Goal: Task Accomplishment & Management: Use online tool/utility

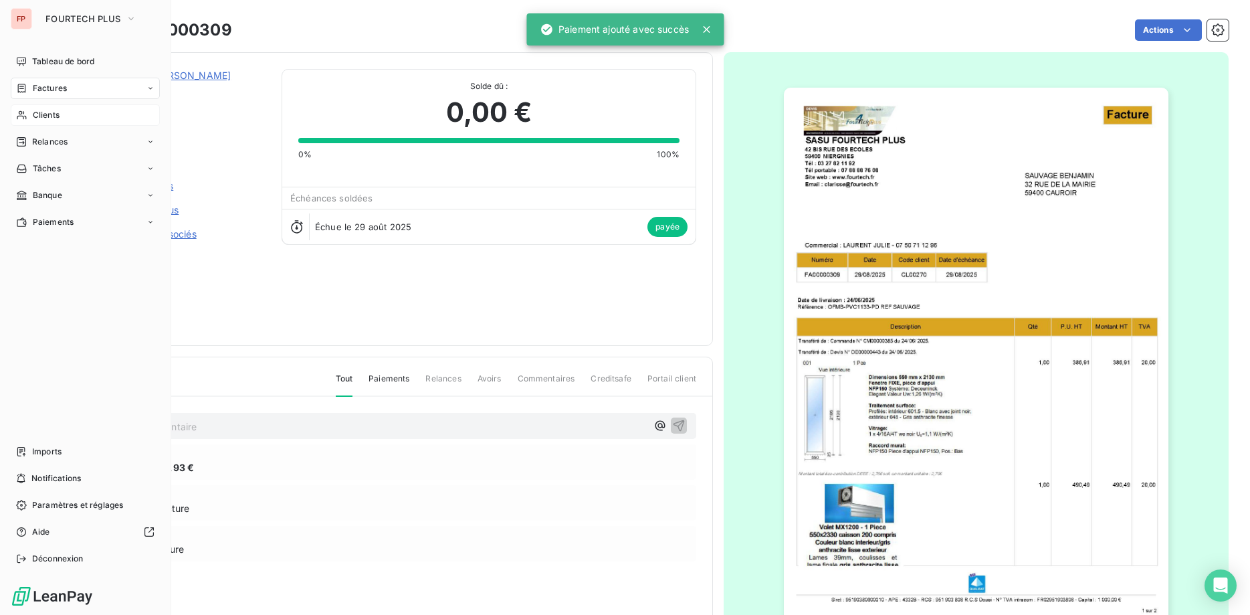
click at [40, 125] on div "Clients" at bounding box center [85, 114] width 149 height 21
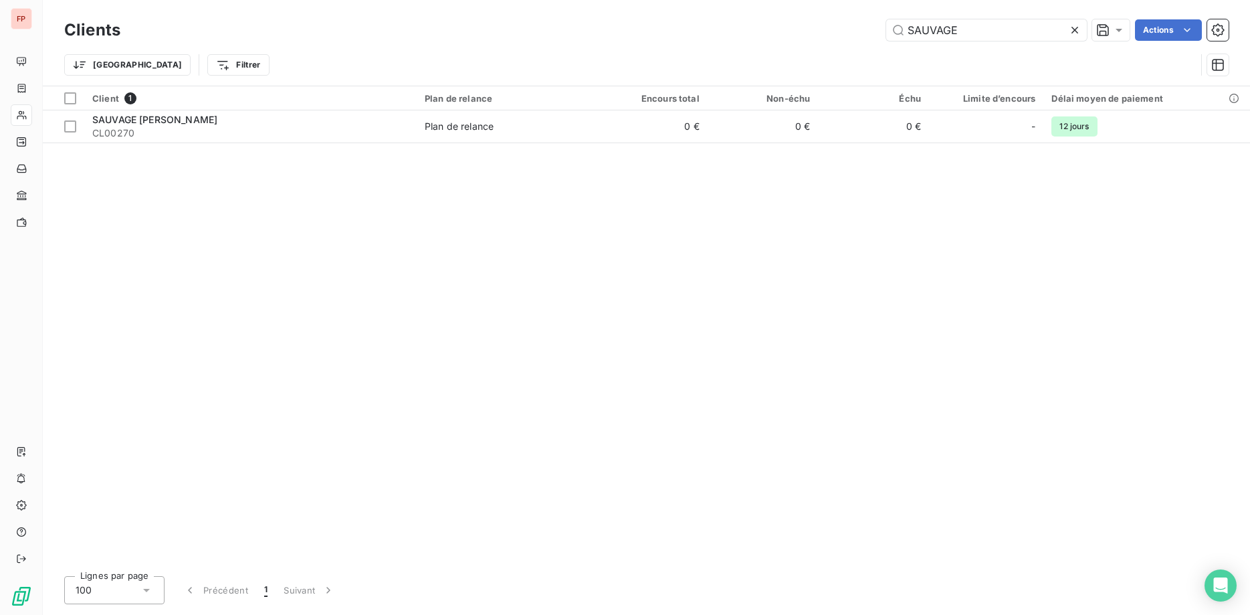
drag, startPoint x: 973, startPoint y: 31, endPoint x: 758, endPoint y: 39, distance: 215.5
click at [886, 30] on input "SAUVAGE" at bounding box center [986, 29] width 201 height 21
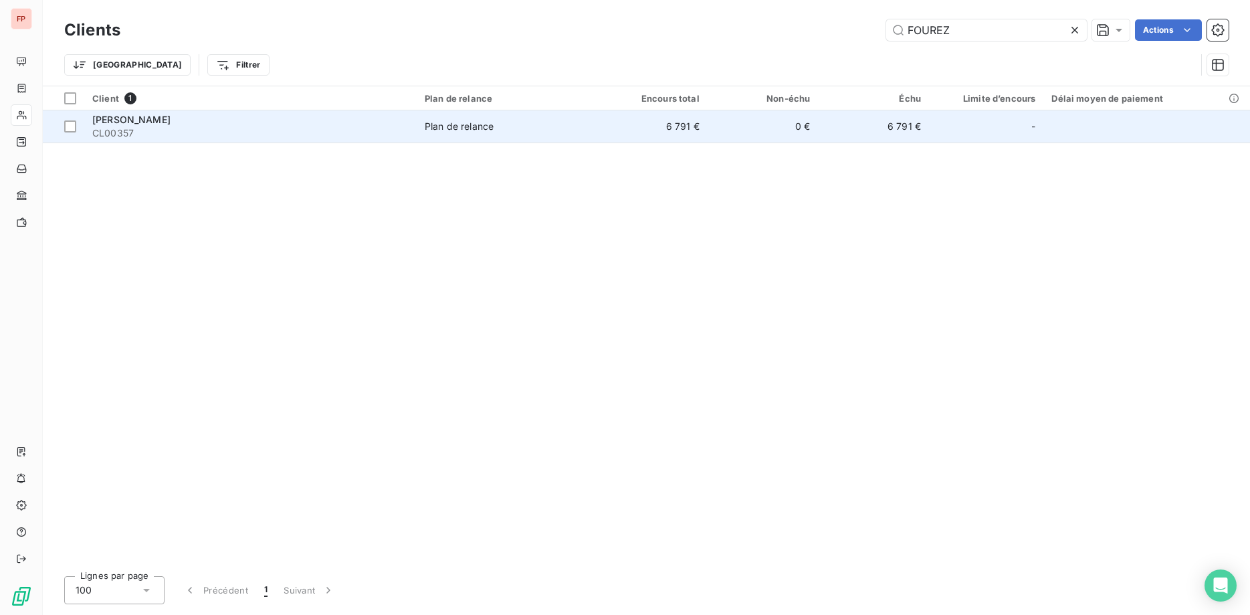
type input "FOUREZ"
click at [484, 131] on div "Plan de relance" at bounding box center [459, 126] width 69 height 13
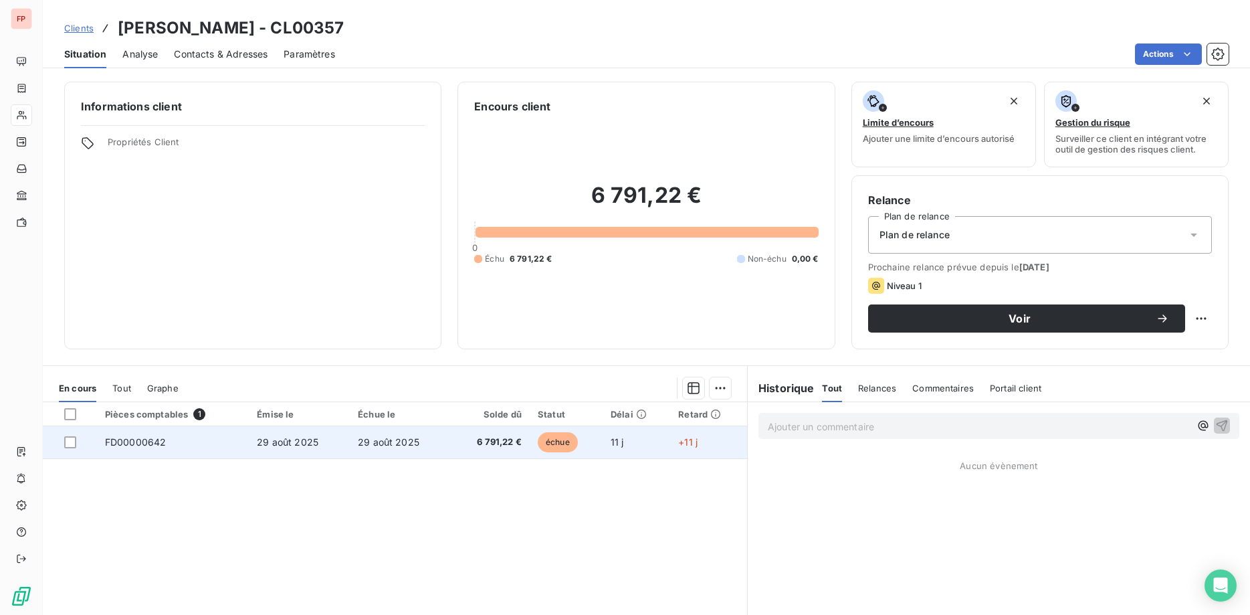
click at [473, 456] on td "6 791,22 €" at bounding box center [490, 442] width 79 height 32
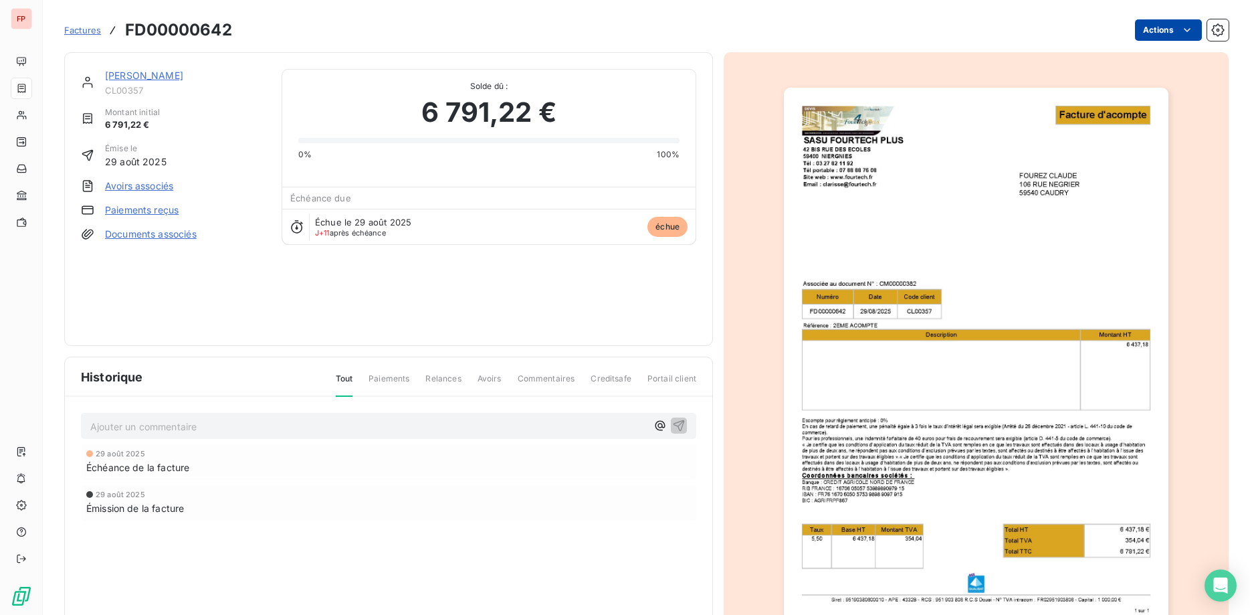
click at [1169, 26] on html "FP Factures FD00000642 Actions [PERSON_NAME] CL00357 Montant initial 6 791,22 €…" at bounding box center [625, 307] width 1250 height 615
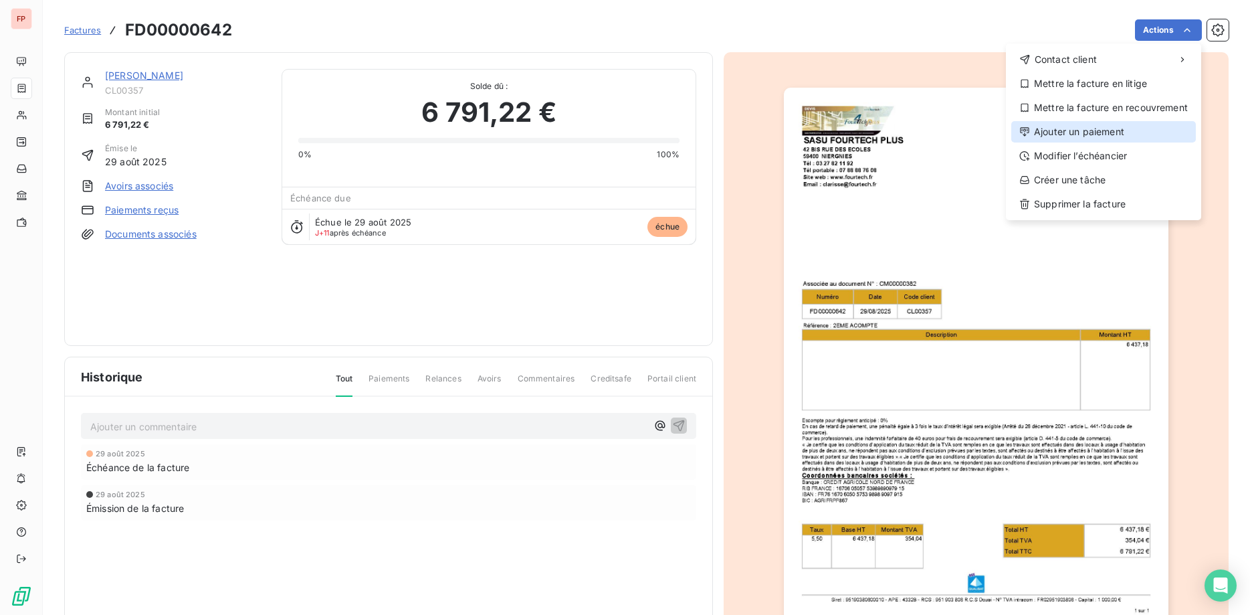
click at [1105, 135] on div "Ajouter un paiement" at bounding box center [1103, 131] width 185 height 21
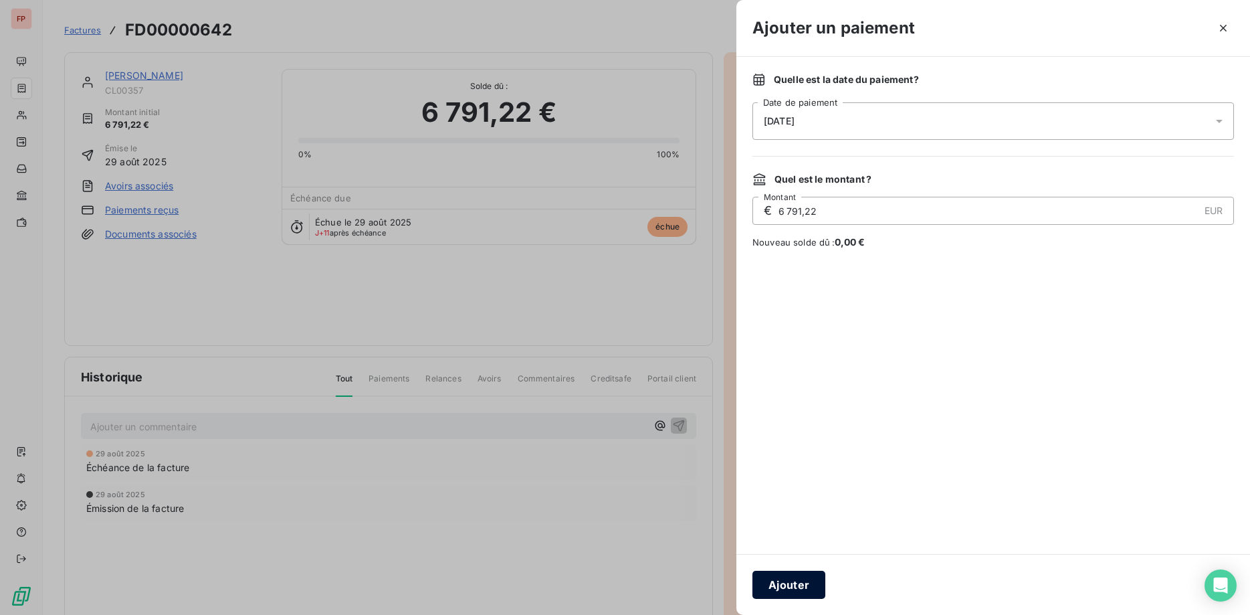
click at [796, 587] on button "Ajouter" at bounding box center [789, 585] width 73 height 28
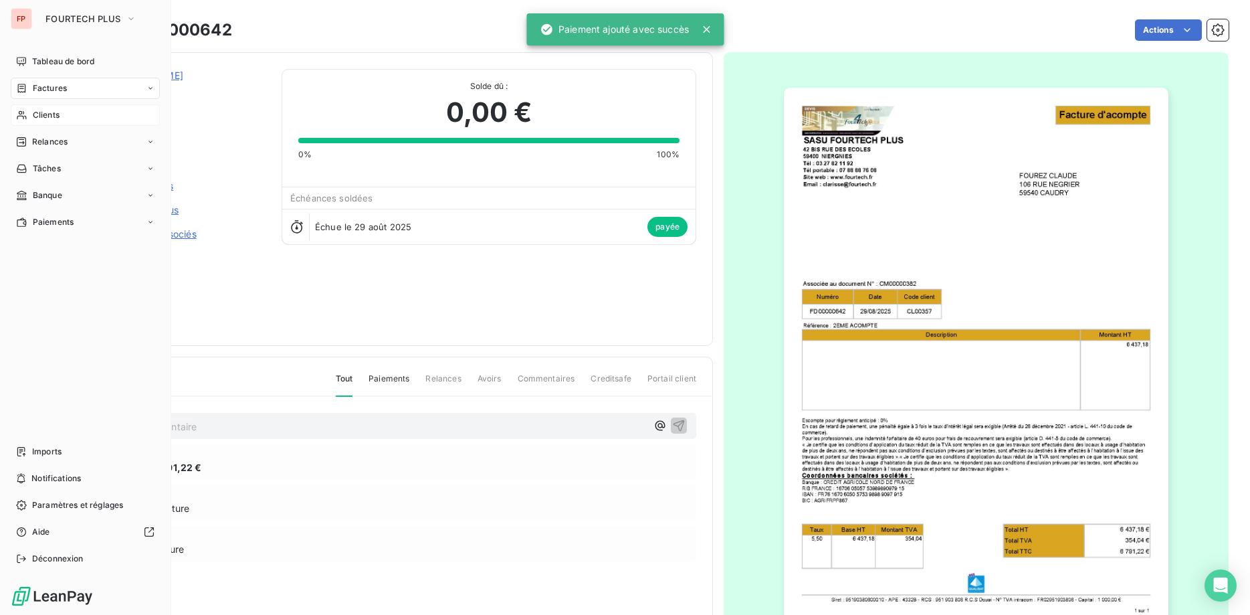
click at [33, 116] on span "Clients" at bounding box center [46, 115] width 27 height 12
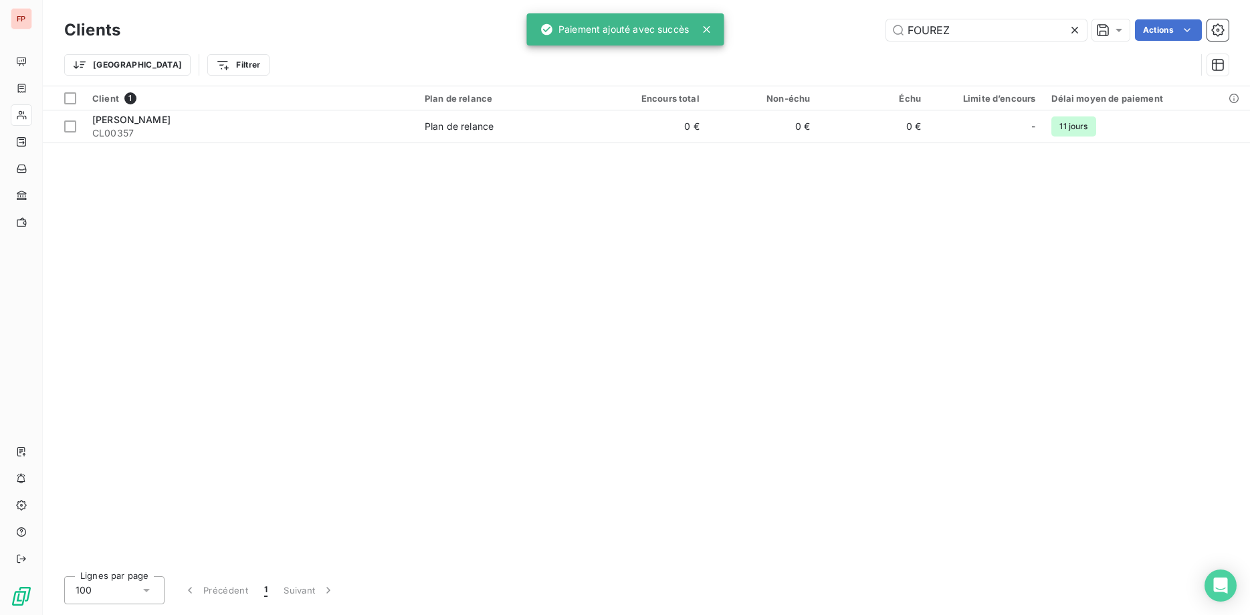
drag, startPoint x: 975, startPoint y: 29, endPoint x: 807, endPoint y: 29, distance: 167.9
click at [886, 29] on input "FOUREZ" at bounding box center [986, 29] width 201 height 21
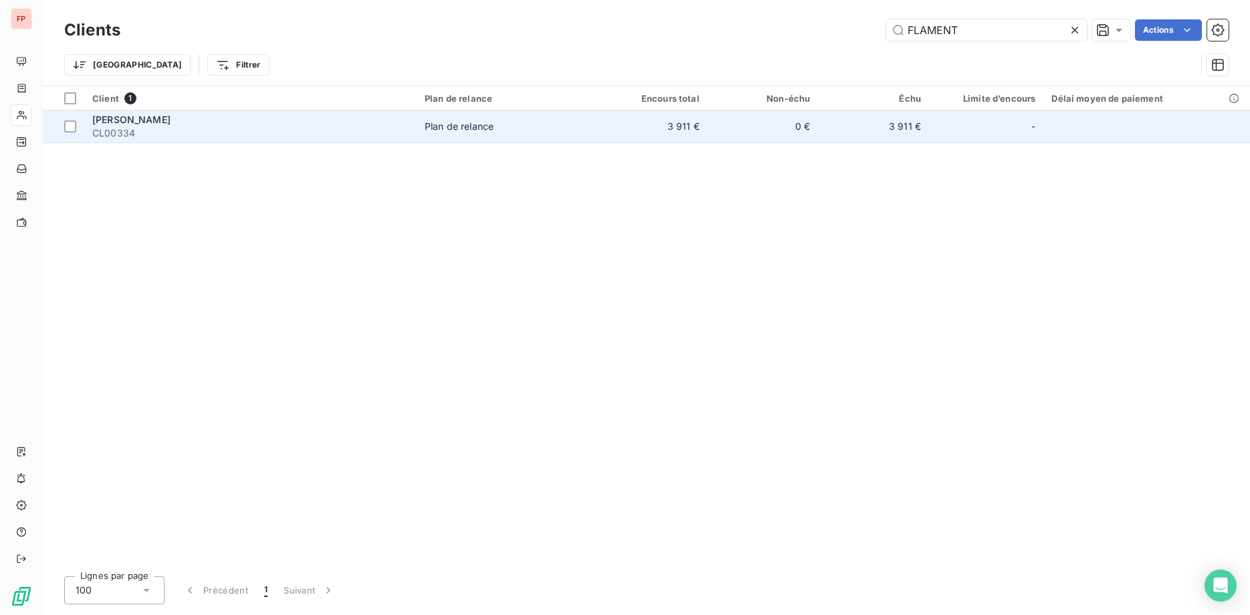
type input "FLAMENT"
click at [304, 124] on div "[PERSON_NAME]" at bounding box center [250, 119] width 316 height 13
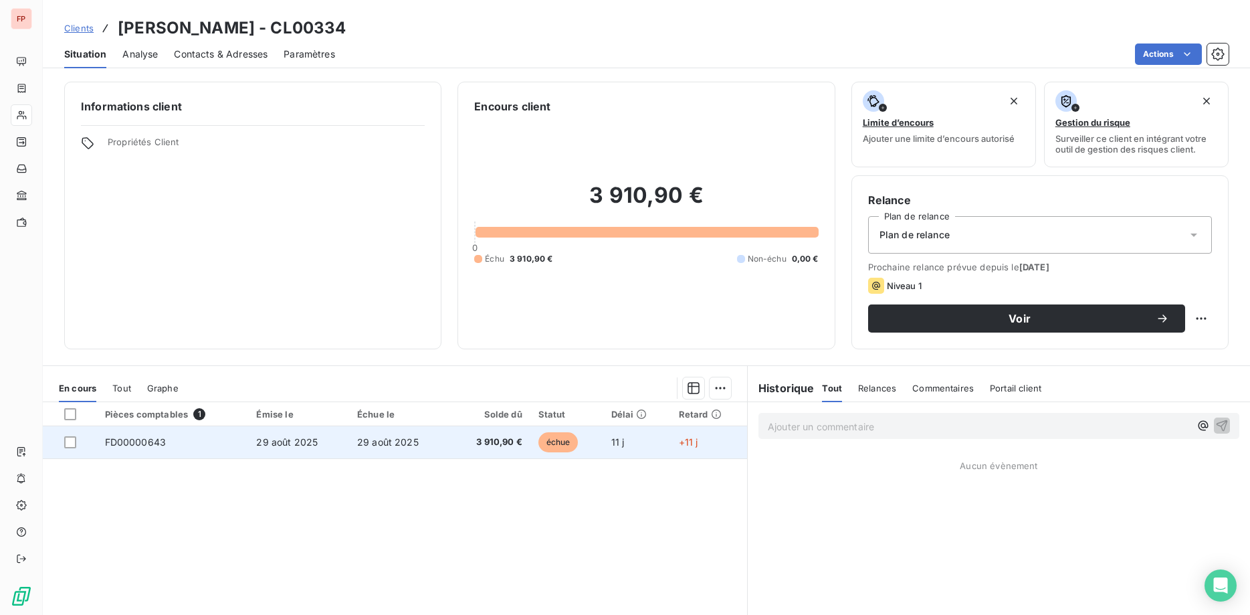
click at [502, 442] on span "3 910,90 €" at bounding box center [490, 441] width 64 height 13
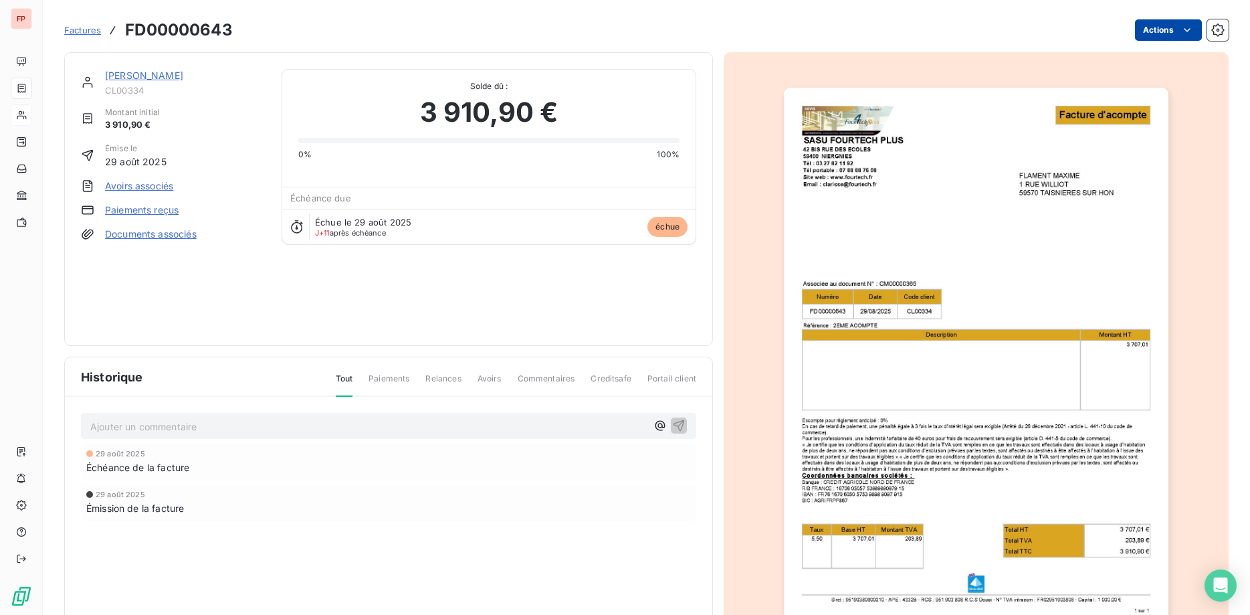
click at [1178, 36] on html "FP Factures FD00000643 Actions [PERSON_NAME] CL00334 Montant initial 3 910,90 €…" at bounding box center [625, 307] width 1250 height 615
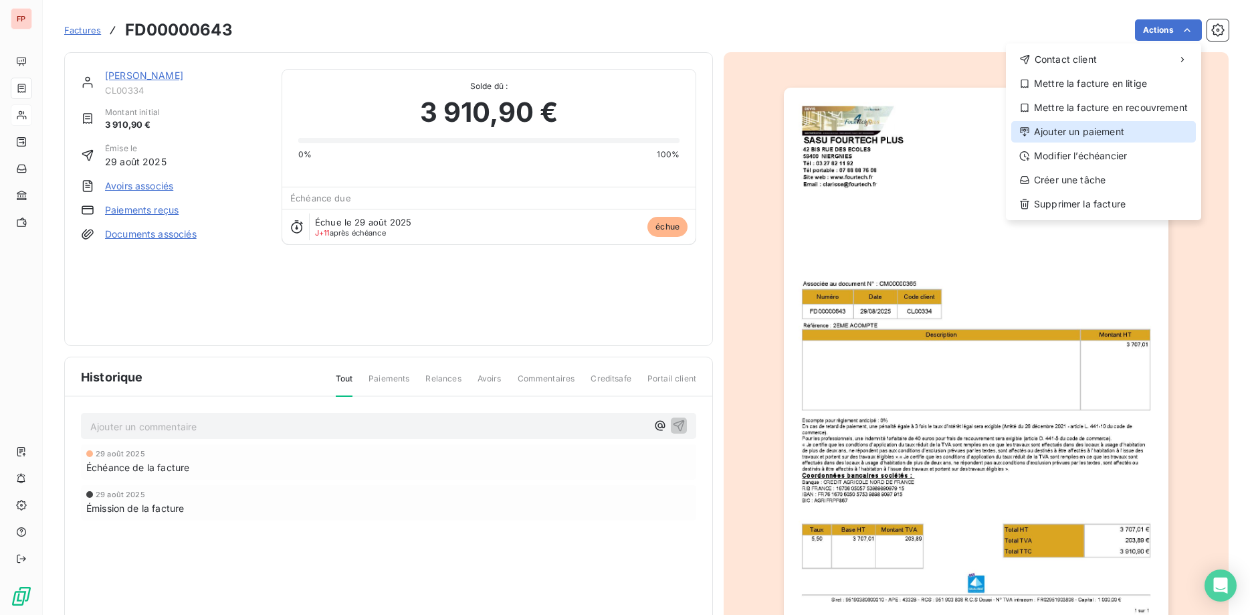
click at [1066, 132] on div "Ajouter un paiement" at bounding box center [1103, 131] width 185 height 21
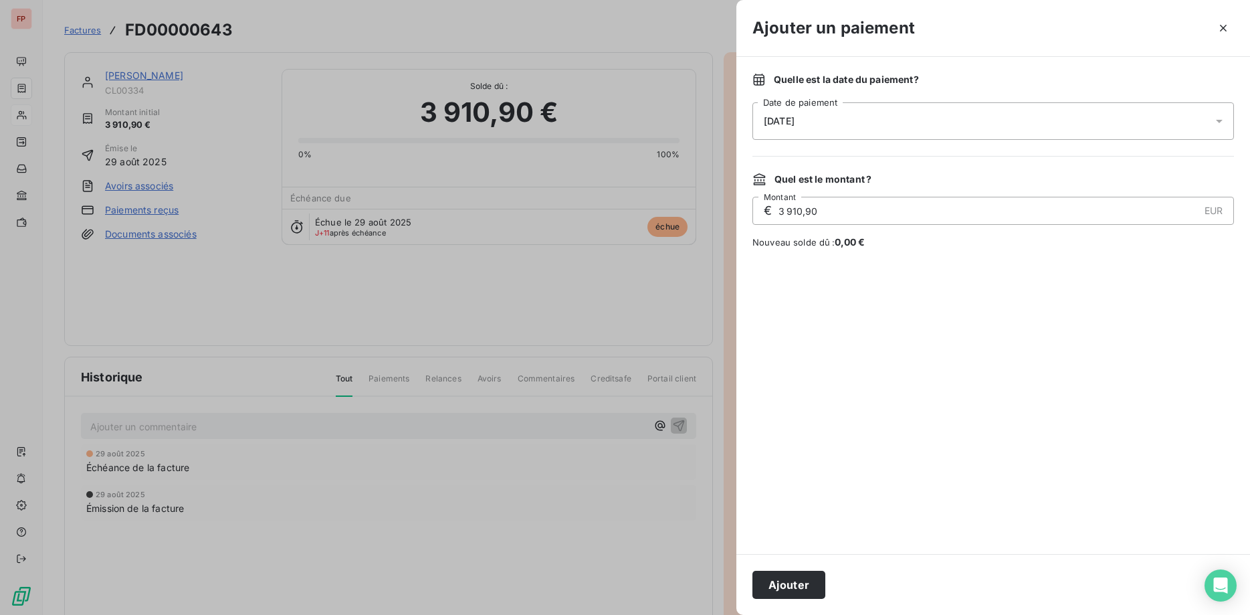
click at [797, 582] on button "Ajouter" at bounding box center [789, 585] width 73 height 28
